Goal: Information Seeking & Learning: Learn about a topic

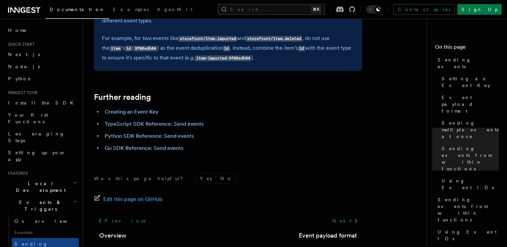
scroll to position [1971, 0]
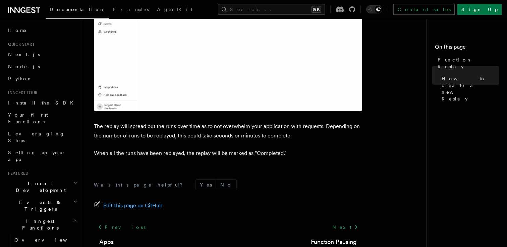
scroll to position [1138, 0]
